Goal: Task Accomplishment & Management: Manage account settings

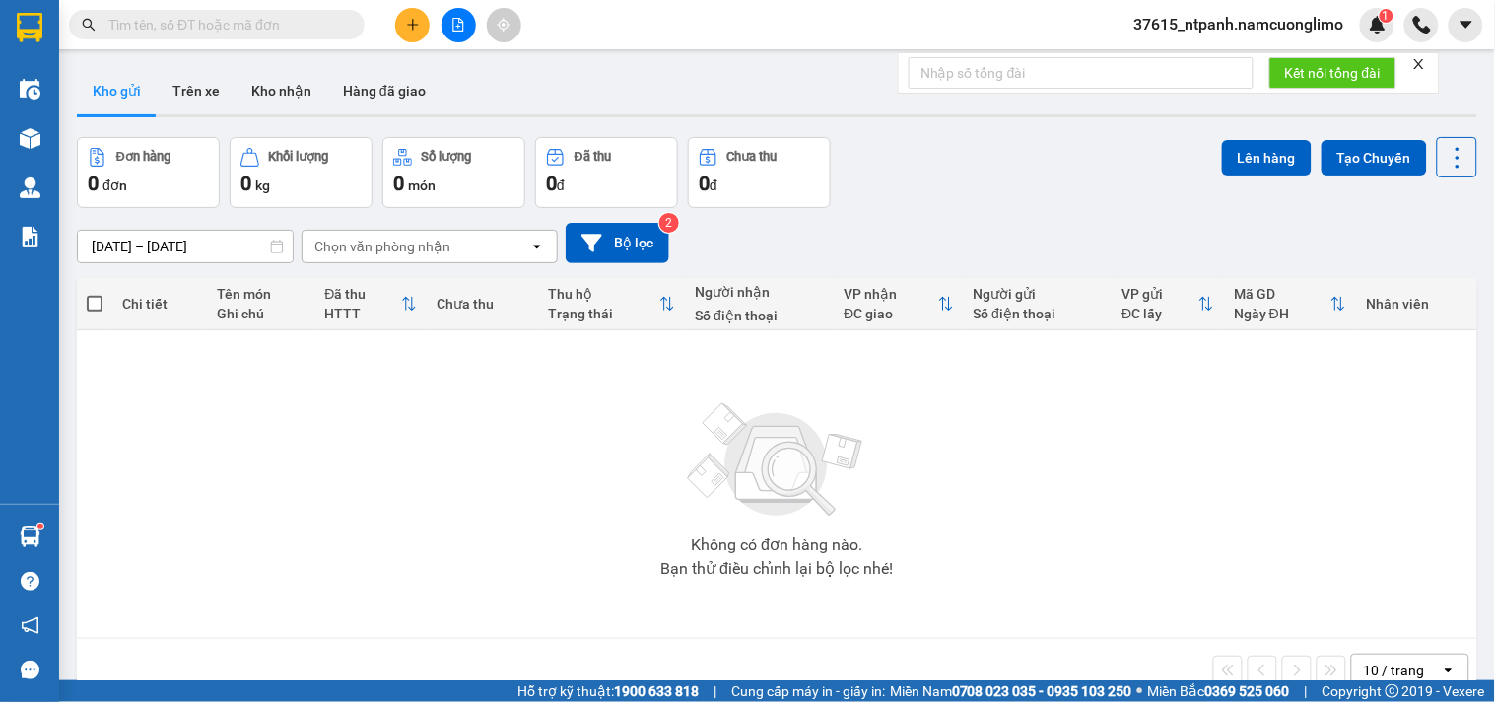
click at [1208, 25] on span "37615_ntpanh.namcuonglimo" at bounding box center [1240, 24] width 242 height 25
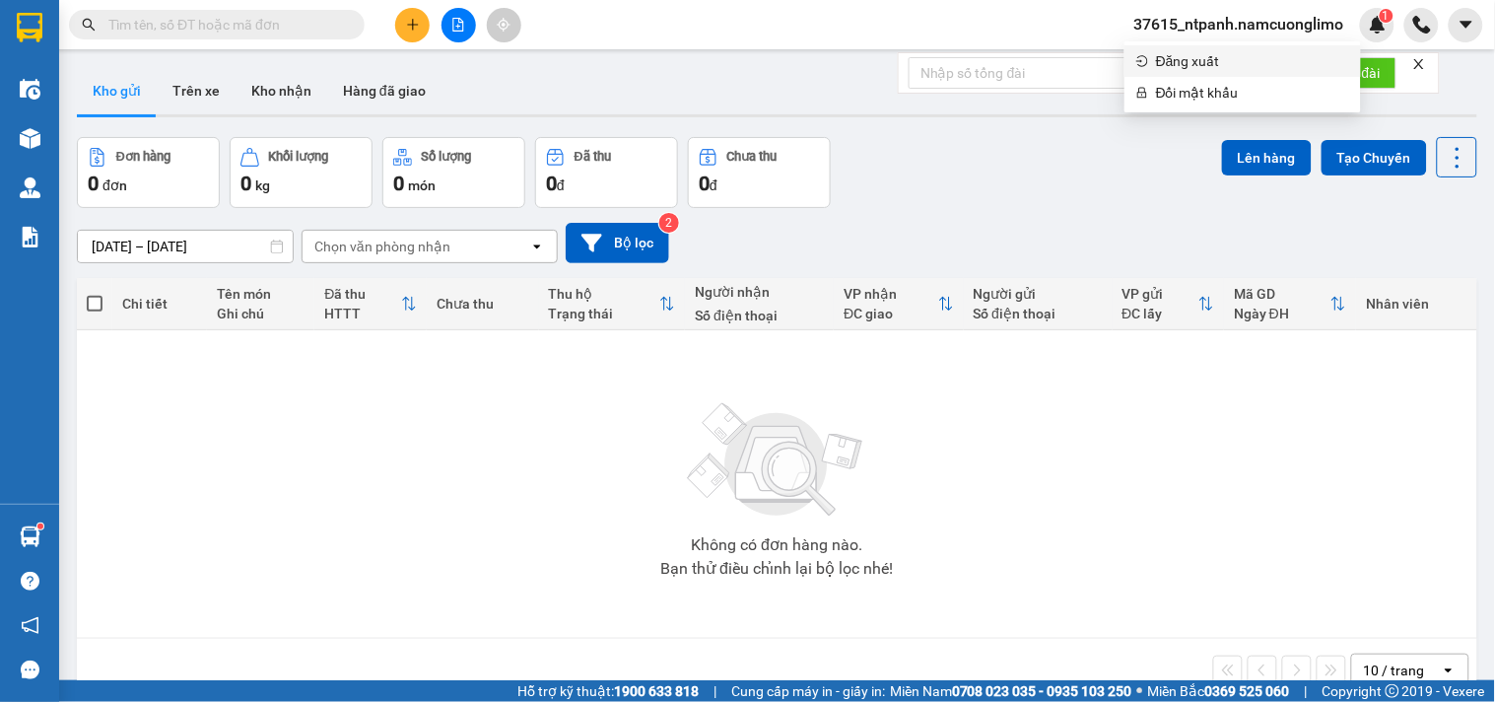
click at [1188, 69] on span "Đăng xuất" at bounding box center [1252, 61] width 193 height 22
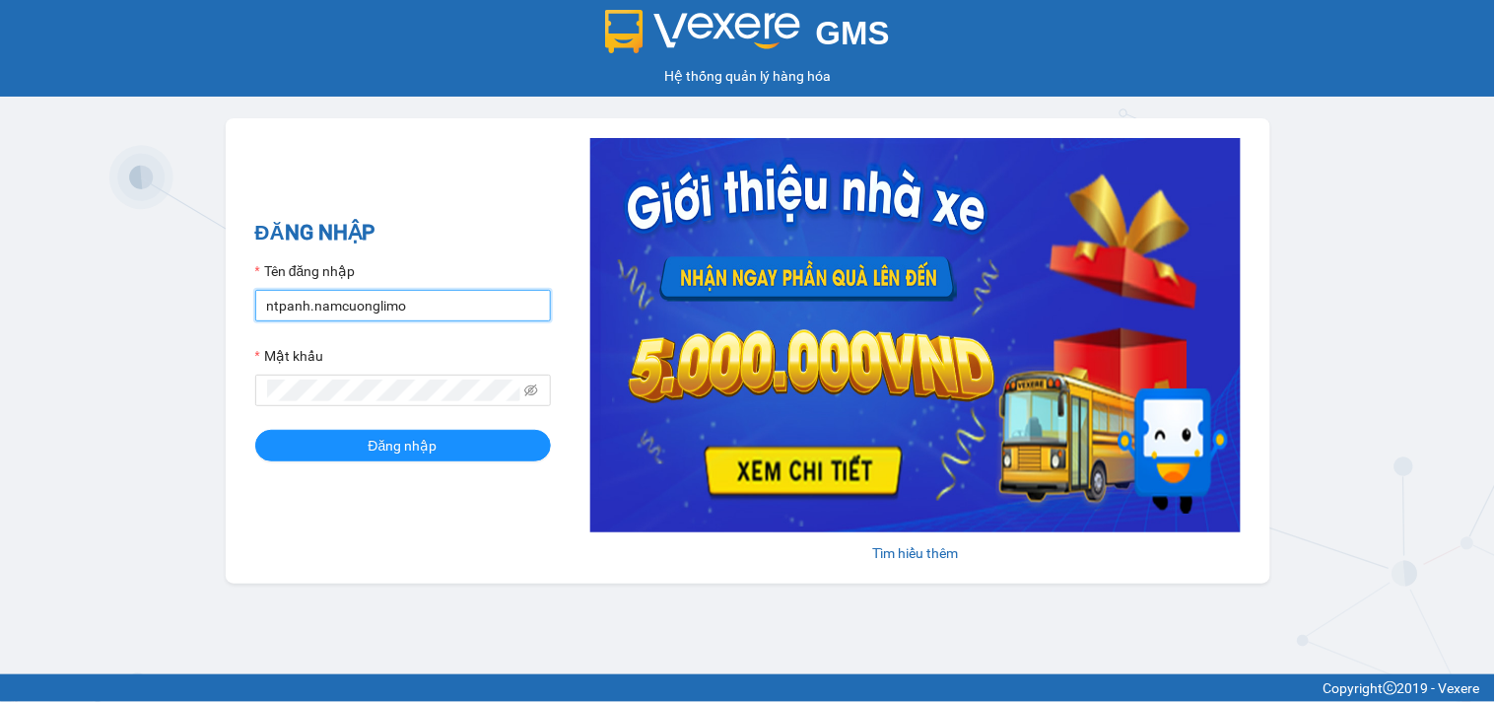
click at [286, 310] on input "ntpanh.namcuonglimo" at bounding box center [403, 306] width 296 height 32
type input "dthong.namcuonglimo"
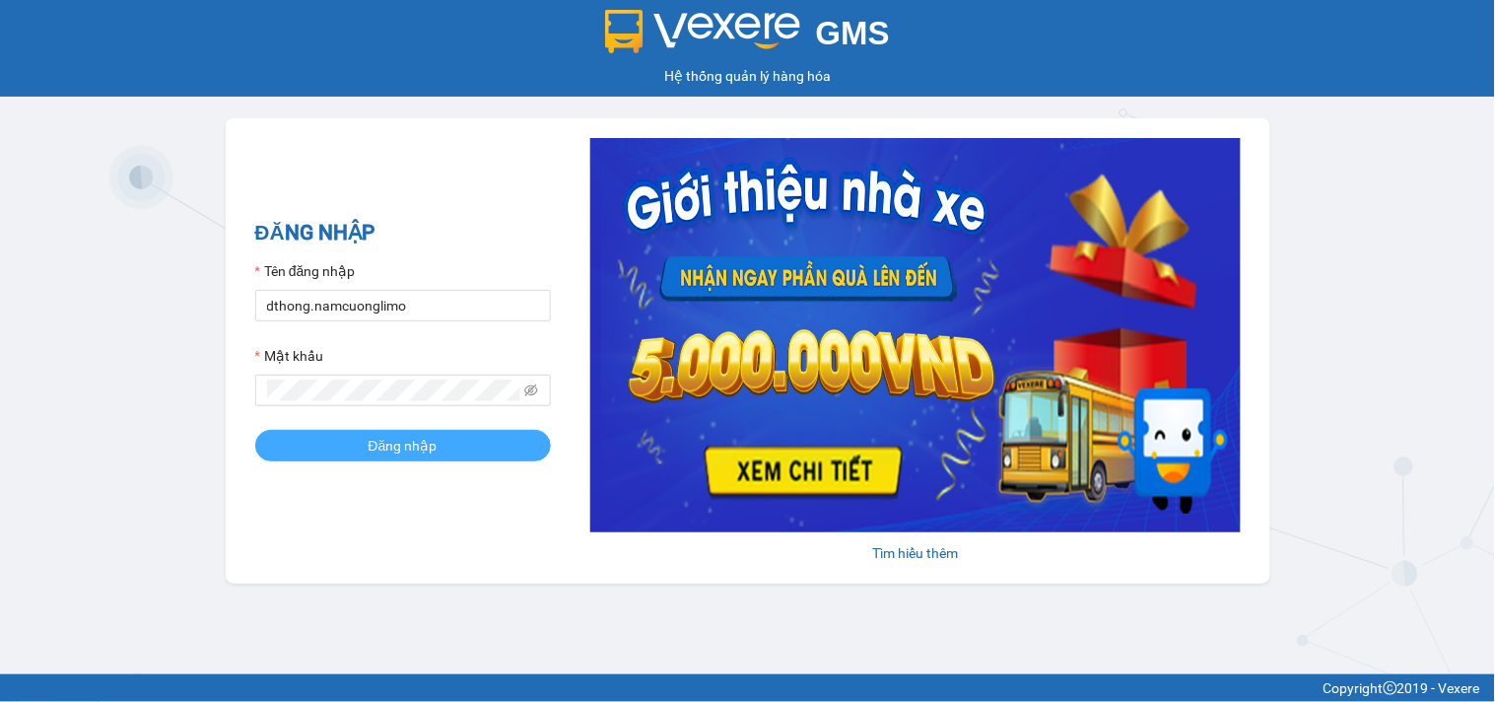
click at [369, 451] on span "Đăng nhập" at bounding box center [403, 446] width 69 height 22
